Goal: Find specific page/section

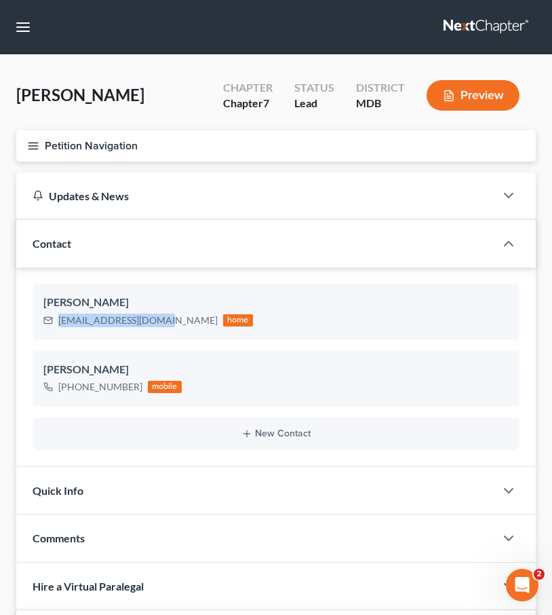
click at [499, 22] on link at bounding box center [487, 27] width 87 height 24
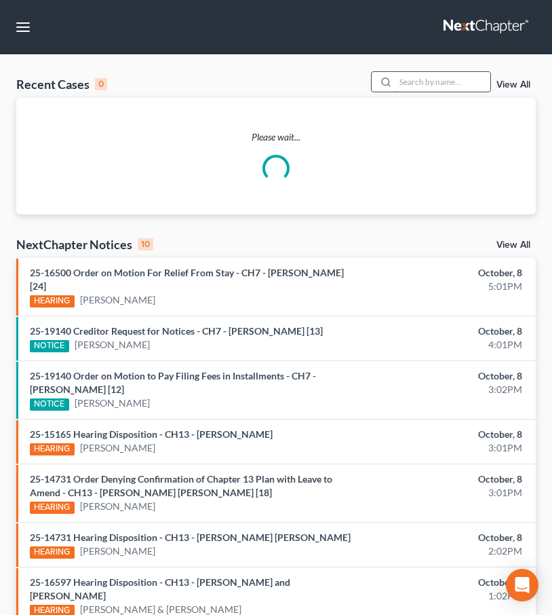
click at [440, 76] on input "search" at bounding box center [443, 82] width 95 height 20
type input "deployed"
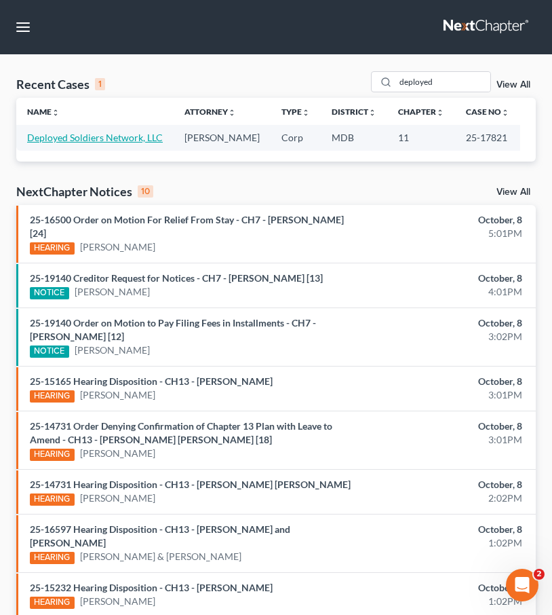
click at [142, 134] on link "Deployed Soldiers Network, LLC" at bounding box center [95, 138] width 136 height 12
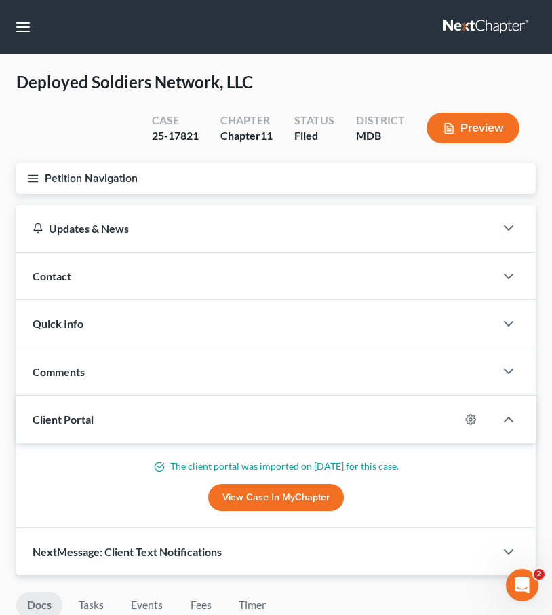
click at [35, 176] on icon "button" at bounding box center [33, 178] width 12 height 12
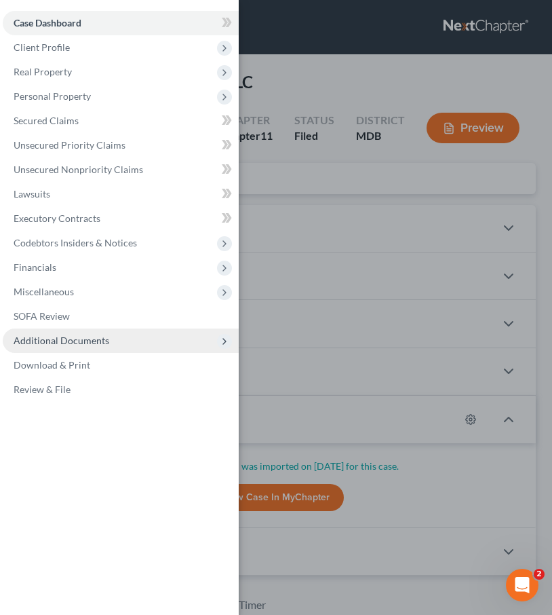
click at [69, 340] on span "Additional Documents" at bounding box center [62, 341] width 96 height 12
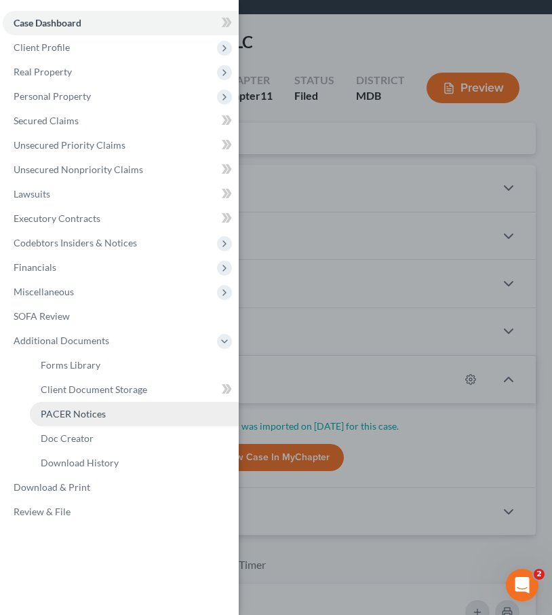
scroll to position [41, 0]
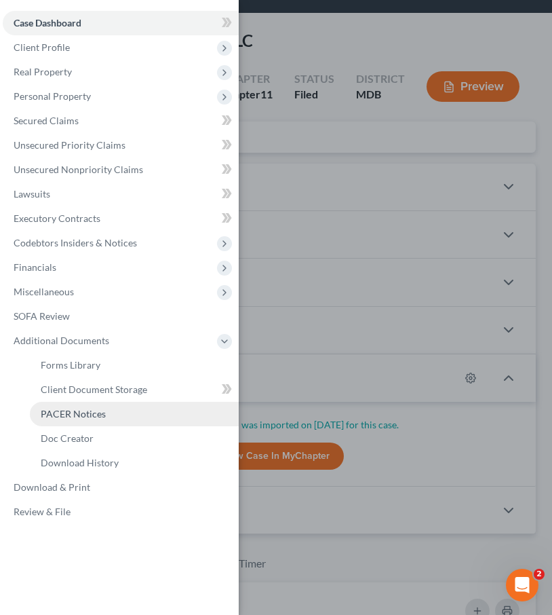
click at [70, 413] on span "PACER Notices" at bounding box center [73, 414] width 65 height 12
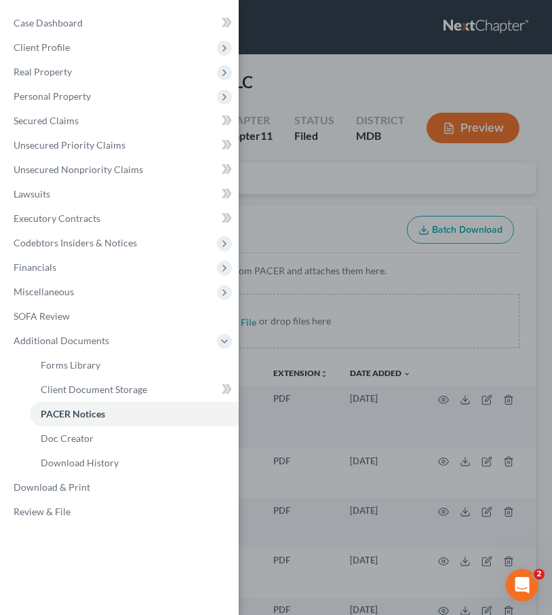
click at [350, 227] on div "Case Dashboard Payments Invoices Payments Payments Credit Report Client Profile" at bounding box center [276, 307] width 552 height 615
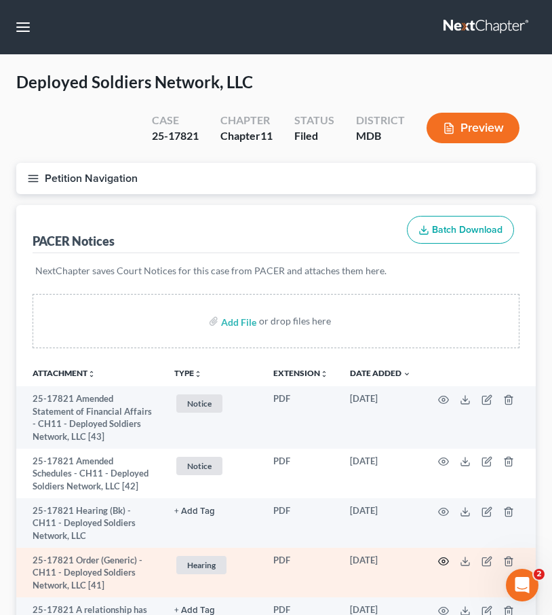
click at [442, 560] on circle "button" at bounding box center [443, 561] width 3 height 3
